Goal: Go to known website: Access a specific website the user already knows

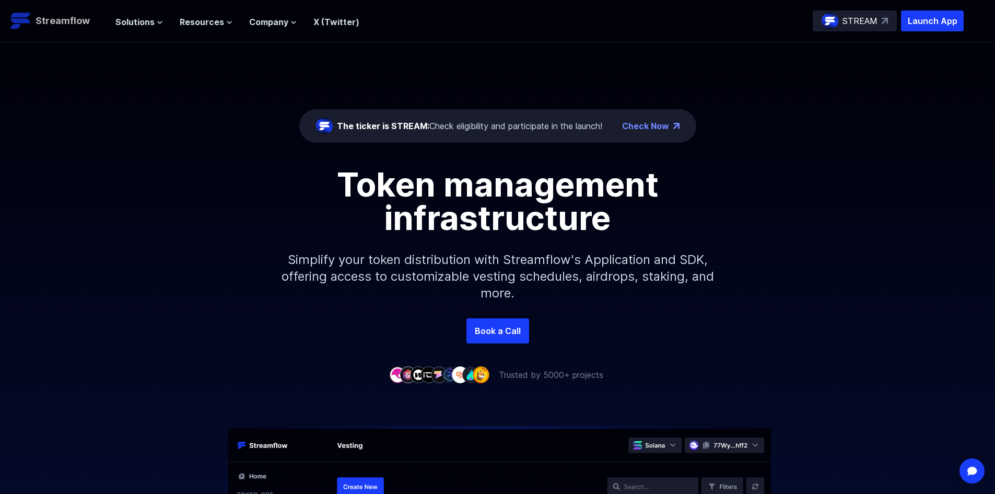
click at [64, 17] on p "Streamflow" at bounding box center [63, 21] width 54 height 15
click at [61, 18] on p "Streamflow" at bounding box center [63, 21] width 54 height 15
click at [911, 20] on p "Launch App" at bounding box center [932, 20] width 63 height 21
